Goal: Find specific page/section: Find specific page/section

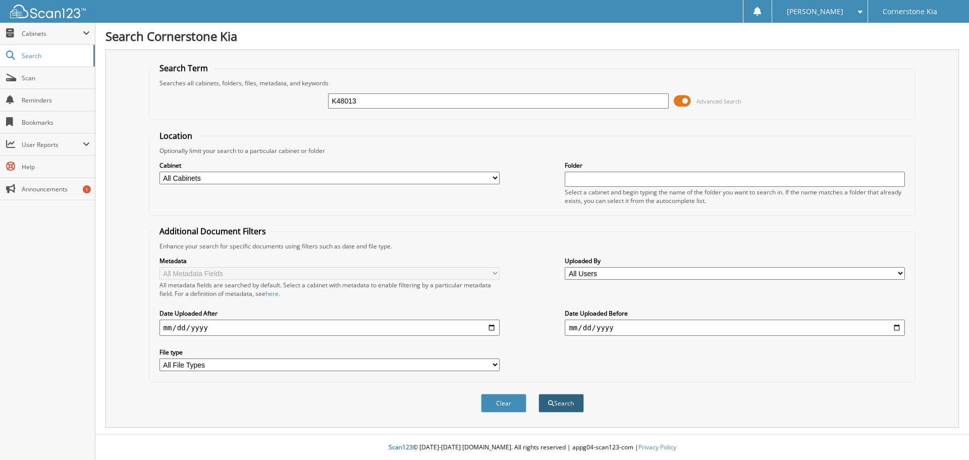
type input "K48013"
click at [556, 400] on button "Search" at bounding box center [560, 403] width 45 height 19
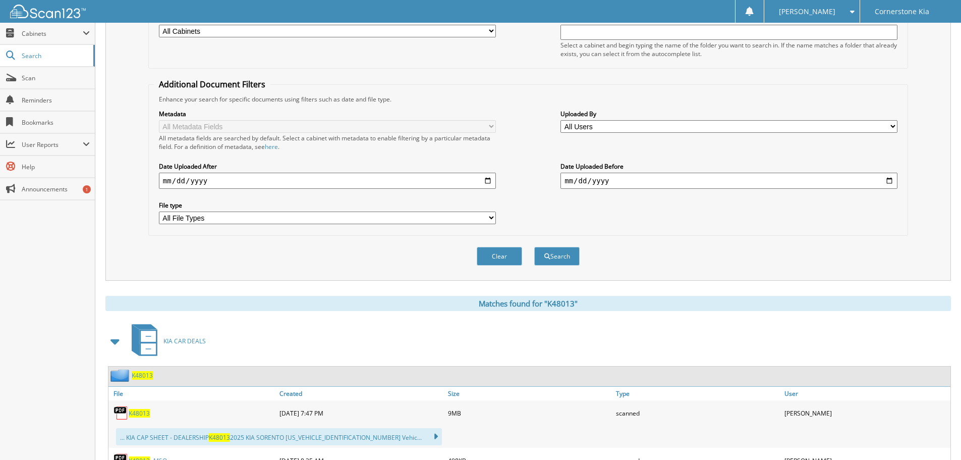
scroll to position [303, 0]
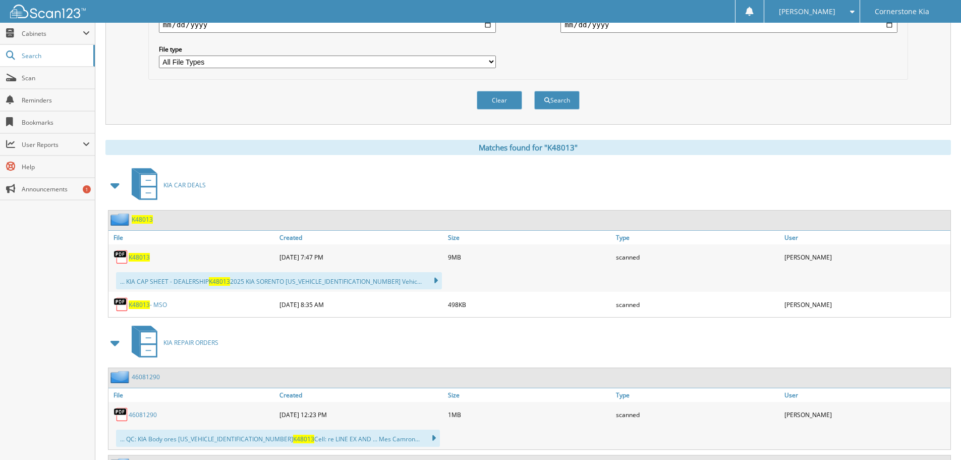
click at [137, 255] on span "K48013" at bounding box center [139, 257] width 21 height 9
